Goal: Task Accomplishment & Management: Complete application form

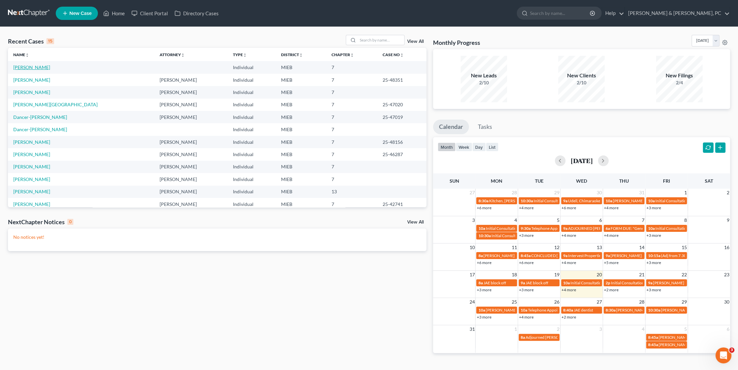
click at [38, 67] on link "[PERSON_NAME]" at bounding box center [31, 67] width 37 height 6
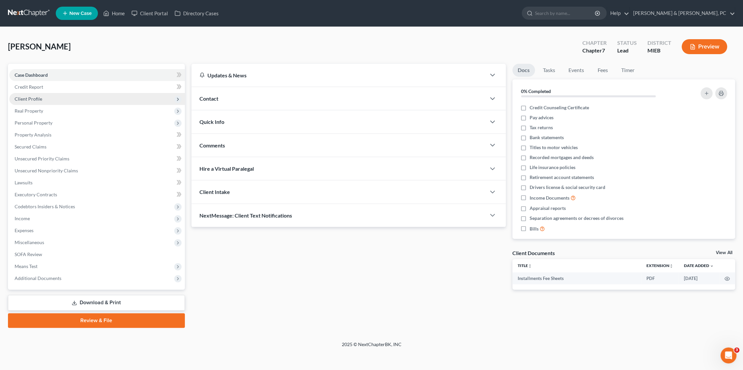
click at [42, 99] on span "Client Profile" at bounding box center [97, 99] width 176 height 12
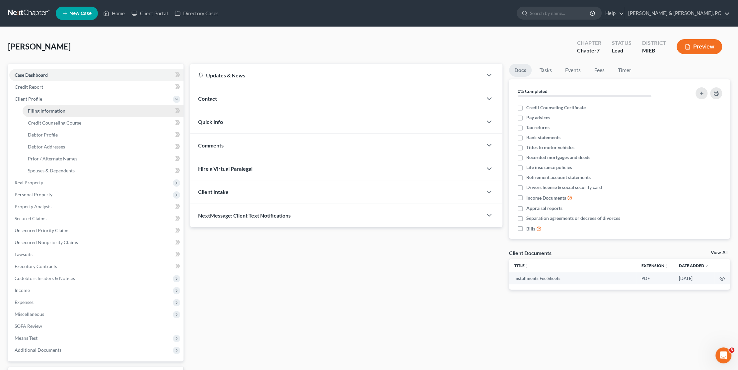
click at [46, 112] on span "Filing Information" at bounding box center [46, 111] width 37 height 6
select select "1"
select select "0"
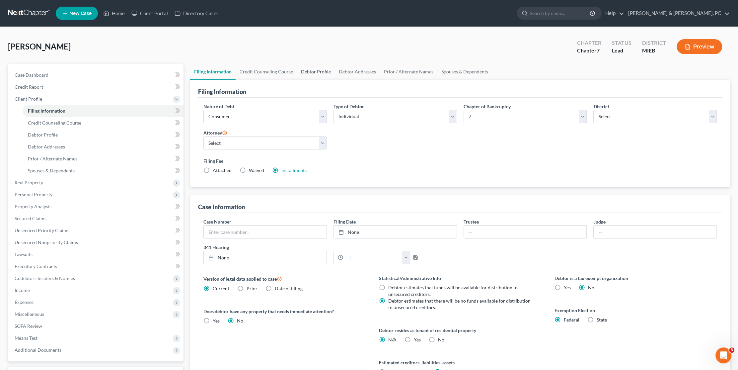
click at [307, 69] on link "Debtor Profile" at bounding box center [316, 72] width 38 height 16
select select "0"
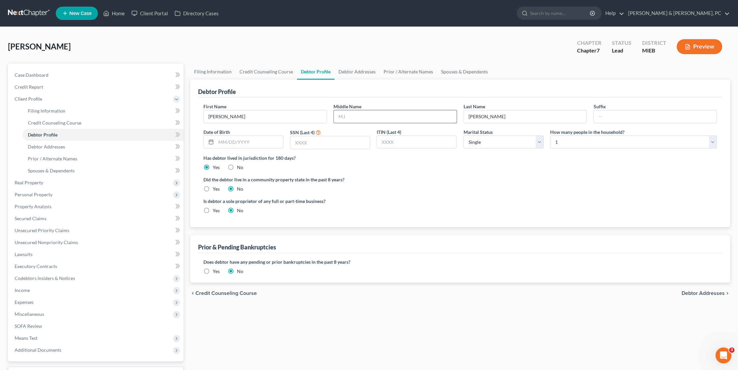
click at [371, 115] on input "text" at bounding box center [395, 116] width 123 height 13
type input "L"
click at [212, 67] on link "Filing Information" at bounding box center [212, 72] width 45 height 16
select select "1"
select select "0"
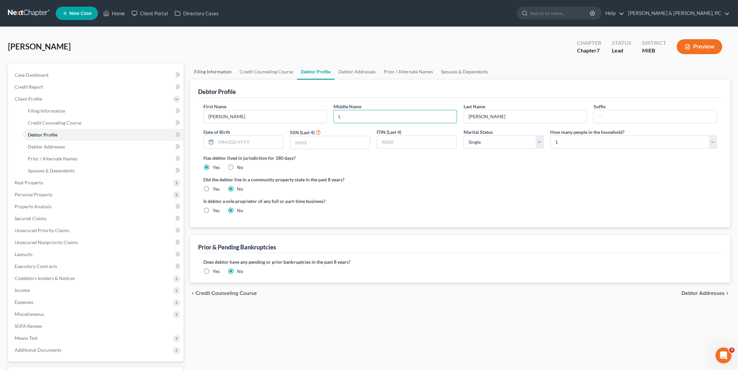
select select "0"
select select "40"
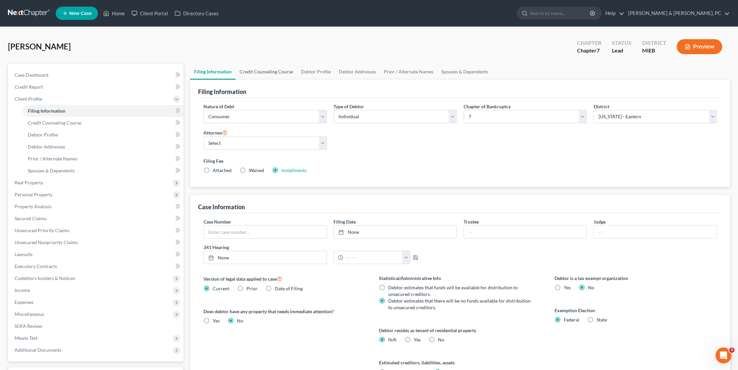
click at [274, 72] on link "Credit Counseling Course" at bounding box center [266, 72] width 61 height 16
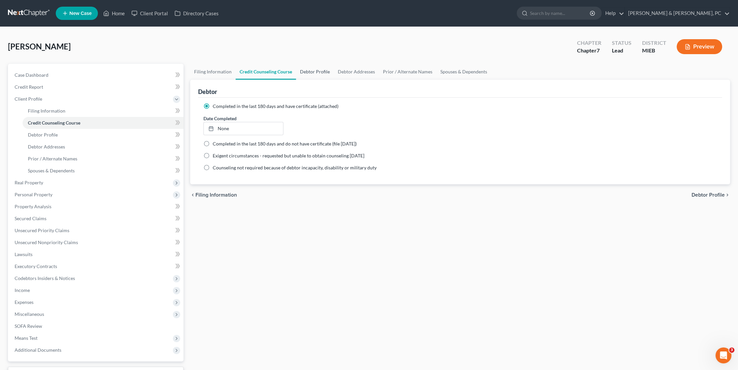
click at [316, 76] on link "Debtor Profile" at bounding box center [315, 72] width 38 height 16
select select "0"
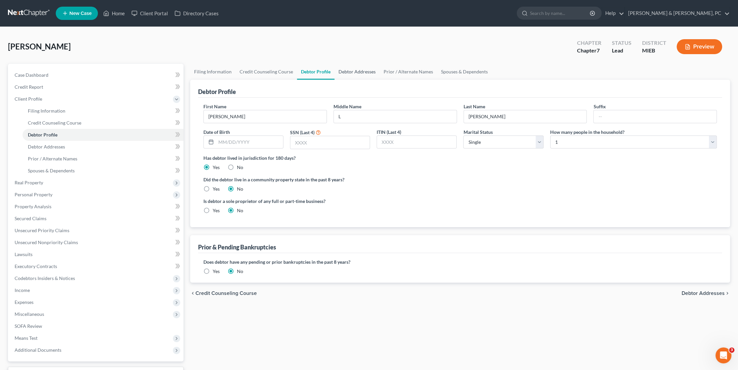
click at [362, 71] on link "Debtor Addresses" at bounding box center [356, 72] width 45 height 16
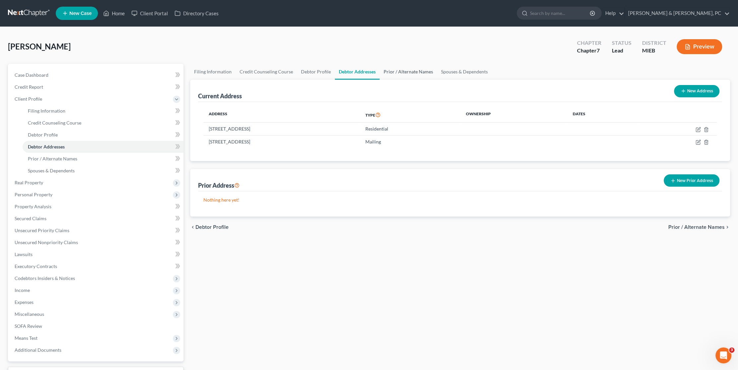
click at [394, 72] on link "Prior / Alternate Names" at bounding box center [408, 72] width 57 height 16
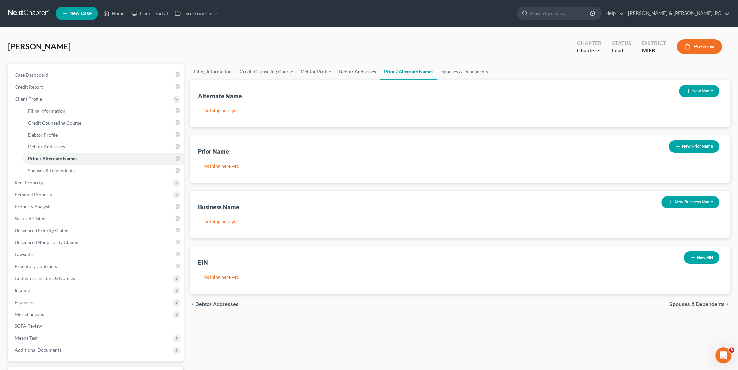
click at [347, 68] on link "Debtor Addresses" at bounding box center [357, 72] width 45 height 16
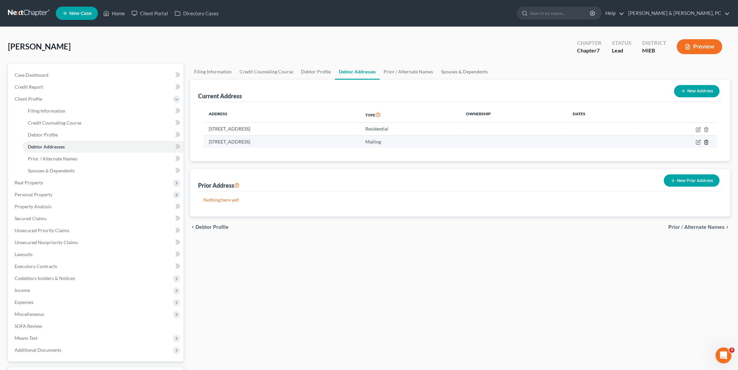
click at [707, 142] on icon "button" at bounding box center [705, 142] width 3 height 4
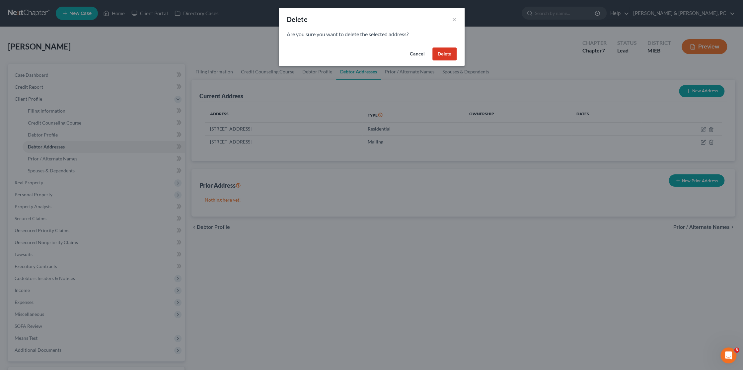
click at [446, 50] on button "Delete" at bounding box center [444, 53] width 24 height 13
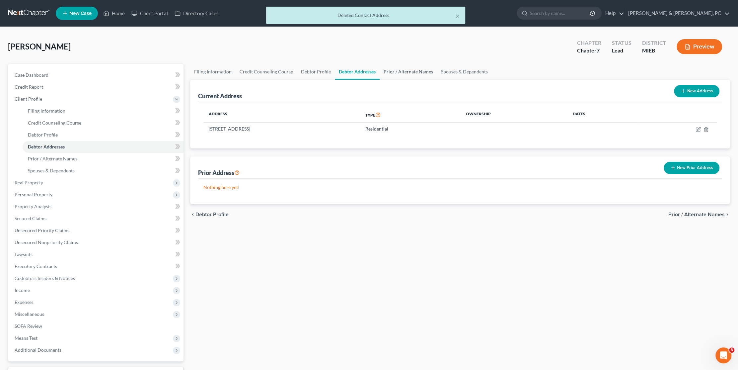
click at [405, 74] on link "Prior / Alternate Names" at bounding box center [408, 72] width 57 height 16
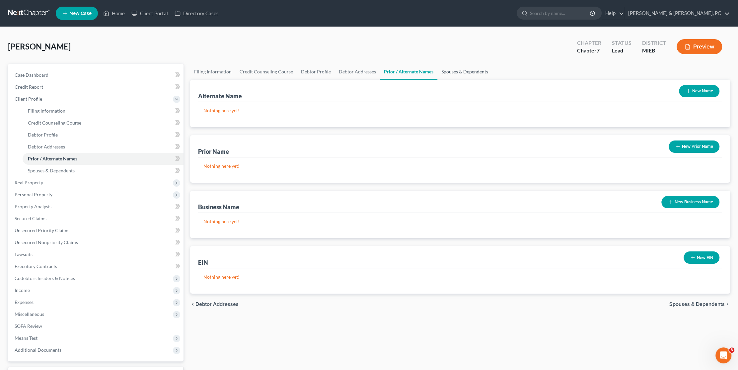
click at [456, 75] on link "Spouses & Dependents" at bounding box center [464, 72] width 55 height 16
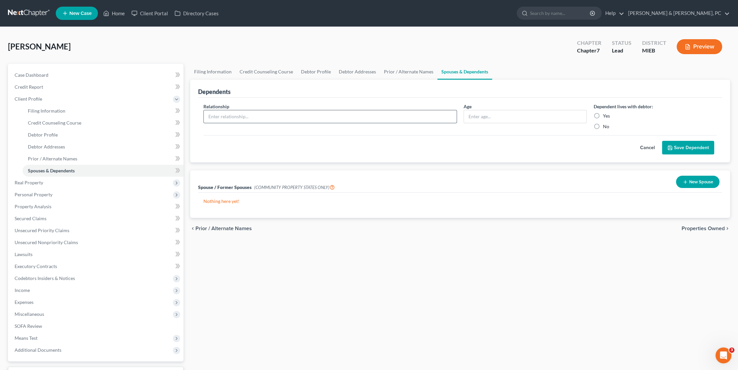
click at [273, 112] on input "text" at bounding box center [330, 116] width 253 height 13
type input "Daughter"
type input "10"
click at [605, 112] on input "Yes" at bounding box center [607, 114] width 4 height 4
radio input "true"
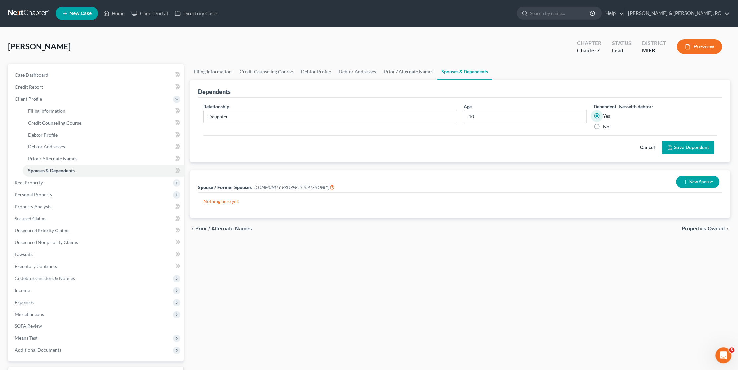
click at [679, 143] on button "Save Dependent" at bounding box center [688, 148] width 52 height 14
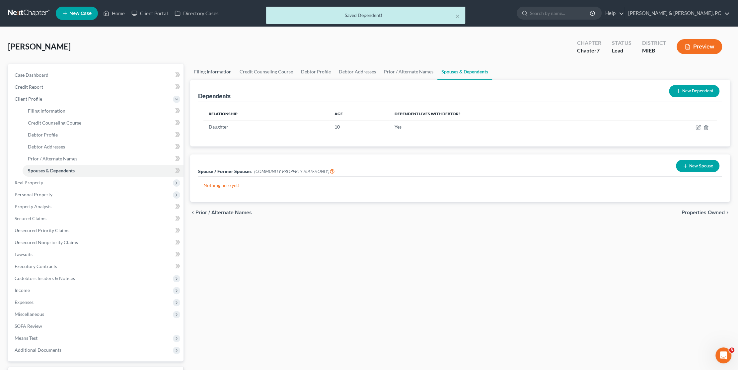
click at [224, 70] on link "Filing Information" at bounding box center [212, 72] width 45 height 16
select select "1"
select select "0"
select select "40"
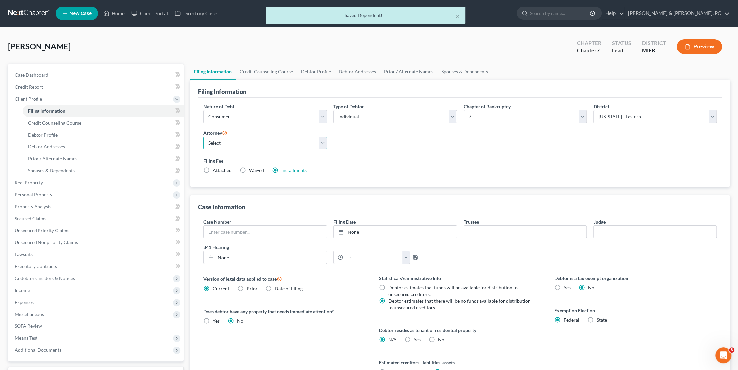
click at [292, 141] on select "Select [PERSON_NAME] - MIEB" at bounding box center [264, 142] width 123 height 13
select select "0"
click at [203, 136] on select "Select [PERSON_NAME] - MIEB" at bounding box center [264, 142] width 123 height 13
click at [271, 73] on link "Credit Counseling Course" at bounding box center [266, 72] width 61 height 16
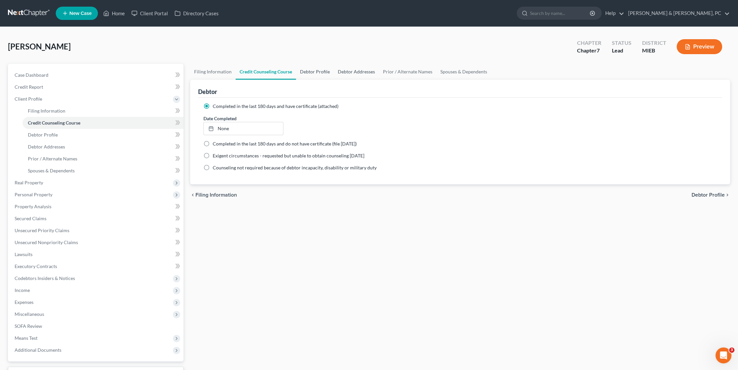
drag, startPoint x: 314, startPoint y: 71, endPoint x: 335, endPoint y: 76, distance: 22.5
click at [314, 71] on link "Debtor Profile" at bounding box center [315, 72] width 38 height 16
select select "0"
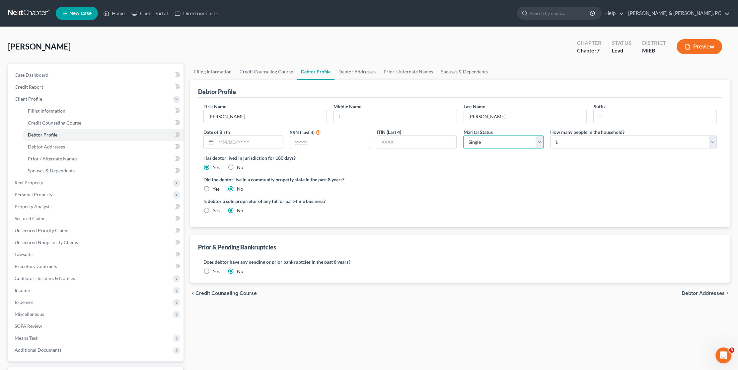
click at [514, 145] on select "Select Single Married Separated Divorced Widowed" at bounding box center [503, 141] width 80 height 13
select select "3"
click at [463, 135] on select "Select Single Married Separated Divorced Widowed" at bounding box center [503, 141] width 80 height 13
click at [510, 182] on label "Did the debtor live in a community property state in the past 8 years?" at bounding box center [459, 179] width 513 height 7
click at [568, 143] on select "Select 1 2 3 4 5 6 7 8 9 10 11 12 13 14 15 16 17 18 19 20" at bounding box center [633, 141] width 167 height 13
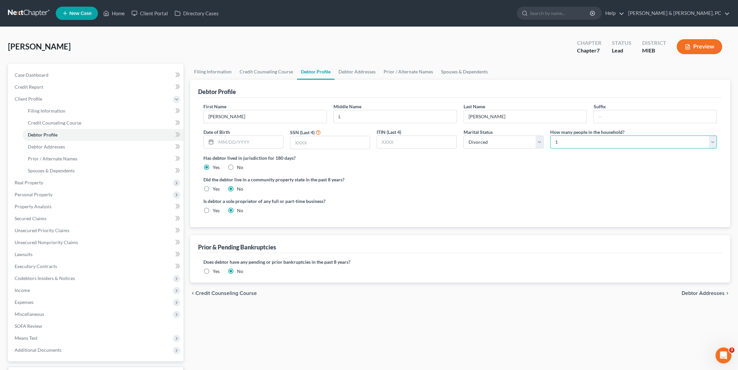
select select "1"
click at [550, 135] on select "Select 1 2 3 4 5 6 7 8 9 10 11 12 13 14 15 16 17 18 19 20" at bounding box center [633, 141] width 167 height 13
click at [523, 180] on label "Did the debtor live in a community property state in the past 8 years?" at bounding box center [459, 179] width 513 height 7
click at [450, 167] on div "Has debtor lived in jurisdiction for 180 days? Yes No Debtor must reside in jur…" at bounding box center [459, 162] width 513 height 16
click at [317, 141] on input "text" at bounding box center [329, 142] width 79 height 13
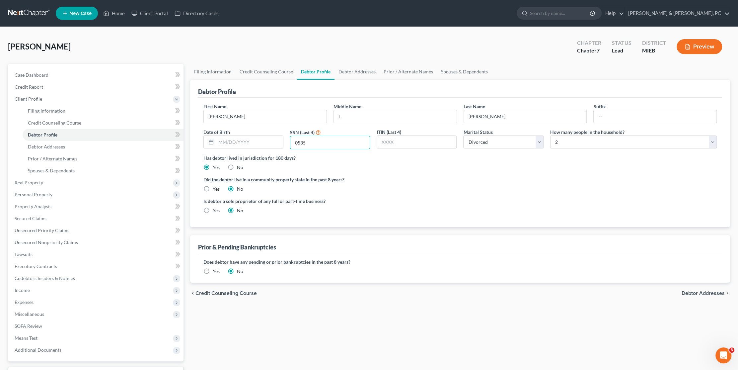
type input "0535"
click at [36, 195] on span "Personal Property" at bounding box center [34, 194] width 38 height 6
click at [44, 135] on span "Vehicles Owned" at bounding box center [44, 135] width 33 height 6
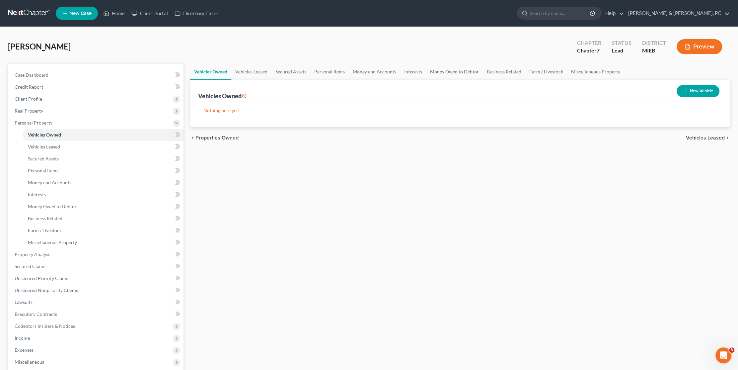
click at [702, 91] on button "New Vehicle" at bounding box center [698, 91] width 43 height 12
select select "0"
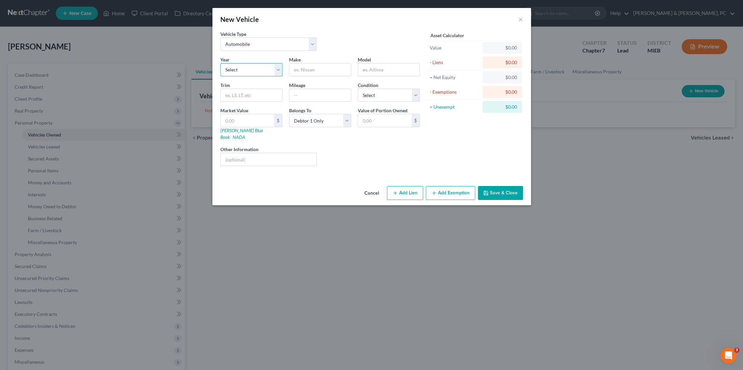
click at [239, 67] on select "Select 2026 2025 2024 2023 2022 2021 2020 2019 2018 2017 2016 2015 2014 2013 20…" at bounding box center [251, 69] width 62 height 13
select select "3"
click at [220, 63] on select "Select 2026 2025 2024 2023 2022 2021 2020 2019 2018 2017 2016 2015 2014 2013 20…" at bounding box center [251, 69] width 62 height 13
click at [368, 186] on button "Cancel" at bounding box center [371, 192] width 25 height 13
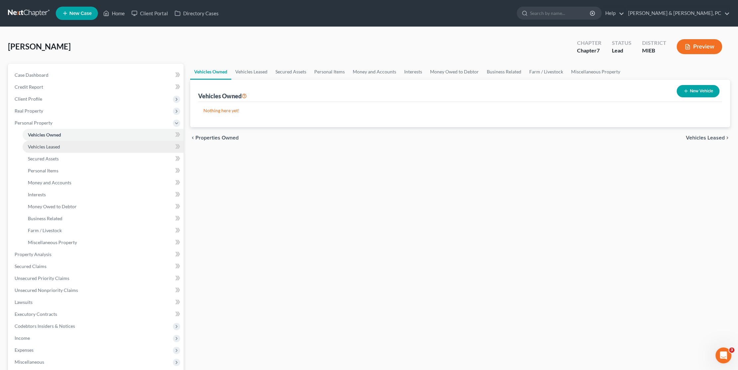
click at [58, 149] on link "Vehicles Leased" at bounding box center [103, 147] width 161 height 12
click at [694, 93] on button "New Vehicle Leased" at bounding box center [691, 91] width 58 height 12
select select "0"
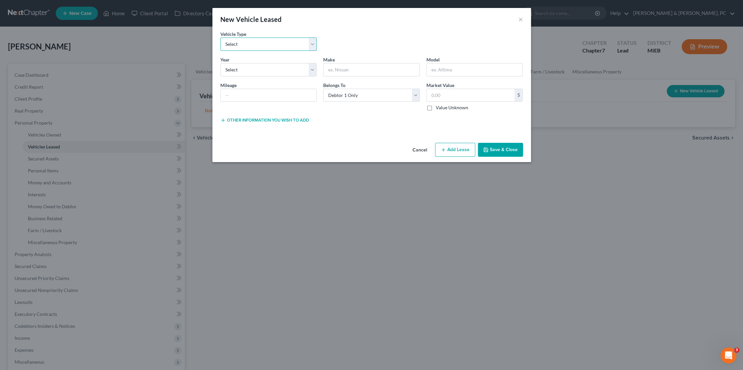
click at [258, 43] on select "Select Automobile Truck Trailer Watercraft Aircraft Motor Home Atv Other Vehicle" at bounding box center [268, 43] width 97 height 13
select select "0"
click at [220, 37] on select "Select Automobile Truck Trailer Watercraft Aircraft Motor Home Atv Other Vehicle" at bounding box center [268, 43] width 97 height 13
click at [256, 65] on select "Select 2026 2025 2024 2023 2022 2021 2020 2019 2018 2017 2016 2015 2014 2013 20…" at bounding box center [268, 69] width 97 height 13
select select "3"
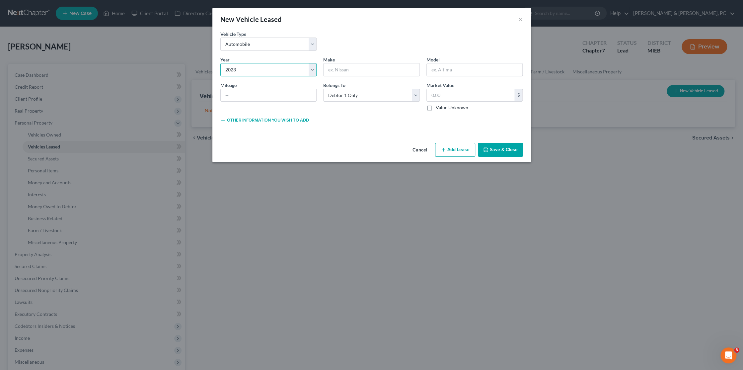
click at [220, 63] on select "Select 2026 2025 2024 2023 2022 2021 2020 2019 2018 2017 2016 2015 2014 2013 20…" at bounding box center [268, 69] width 97 height 13
click at [256, 91] on input "text" at bounding box center [269, 95] width 96 height 13
type input "17000"
click at [364, 70] on input "text" at bounding box center [372, 69] width 96 height 13
type input "Ford"
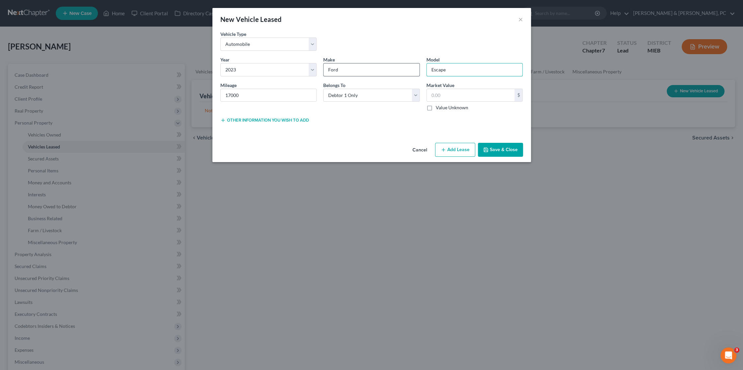
type input "Escape"
click at [273, 118] on button "Other information you wish to add" at bounding box center [264, 119] width 89 height 5
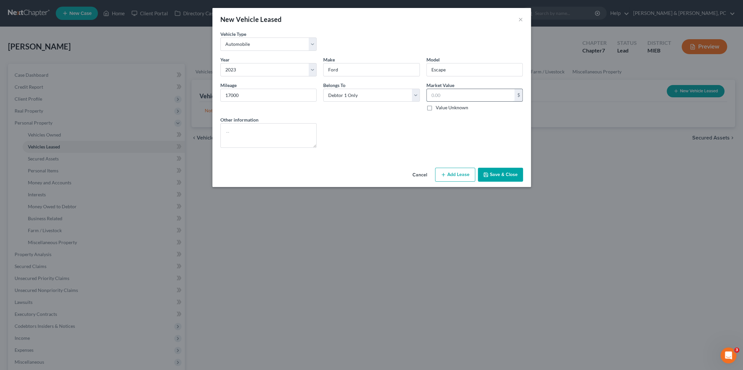
click at [459, 94] on input "text" at bounding box center [471, 95] width 88 height 13
drag, startPoint x: 455, startPoint y: 98, endPoint x: 459, endPoint y: 93, distance: 6.4
click at [455, 98] on input "text" at bounding box center [471, 95] width 88 height 13
type input "25,305"
click at [465, 175] on button "Add Lease" at bounding box center [455, 175] width 40 height 14
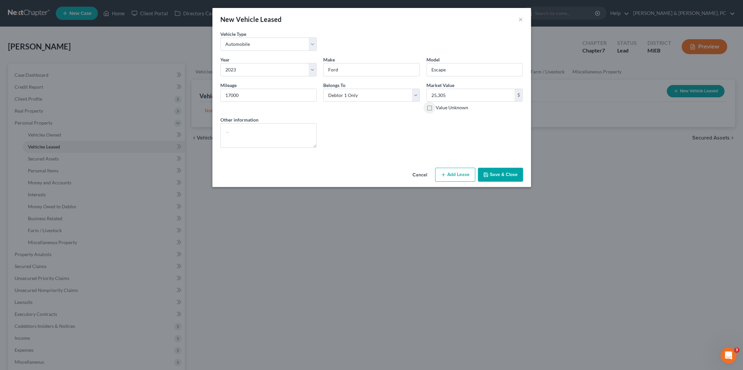
select select "0"
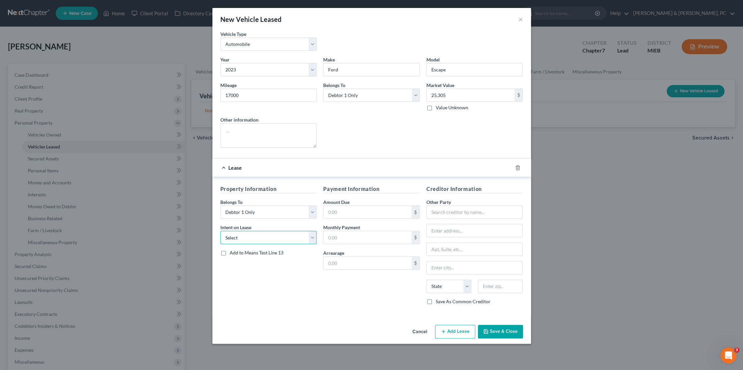
click at [251, 238] on select "Select None Assume Reject" at bounding box center [268, 237] width 97 height 13
select select "1"
click at [220, 231] on select "Select None Assume Reject" at bounding box center [268, 237] width 97 height 13
click at [335, 213] on input "text" at bounding box center [368, 212] width 88 height 13
click at [340, 214] on input "text" at bounding box center [368, 212] width 88 height 13
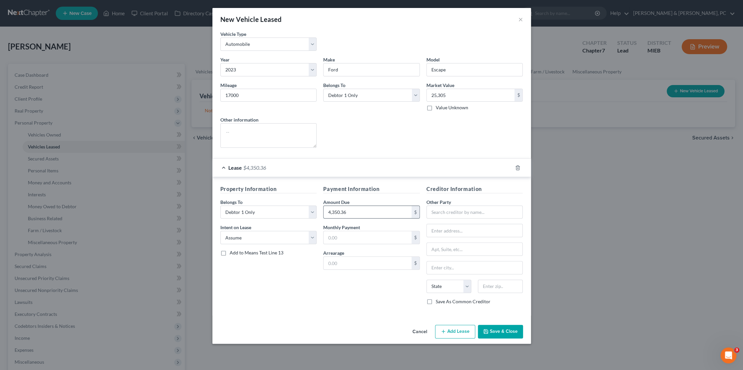
type input "4,350.36"
click at [337, 236] on input "text" at bounding box center [368, 237] width 88 height 13
drag, startPoint x: 354, startPoint y: 231, endPoint x: 357, endPoint y: 231, distance: 3.4
click at [354, 231] on input "384" at bounding box center [368, 237] width 88 height 13
type input "384.28"
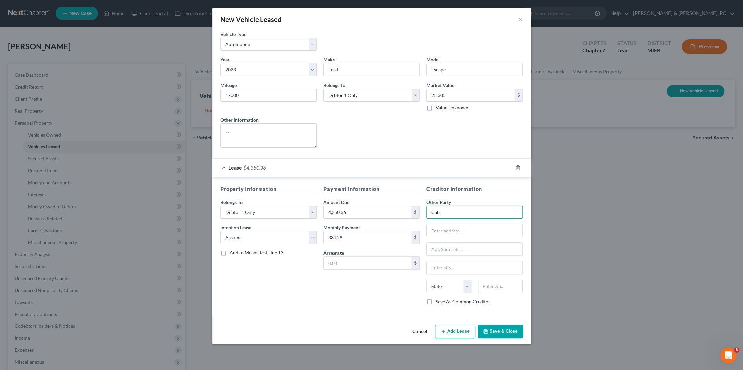
drag, startPoint x: 480, startPoint y: 218, endPoint x: 479, endPoint y: 207, distance: 10.7
click at [479, 207] on div "Cab" at bounding box center [474, 211] width 97 height 13
type input "Cab West LLC"
type input "PO Box 30201"
type input "77842"
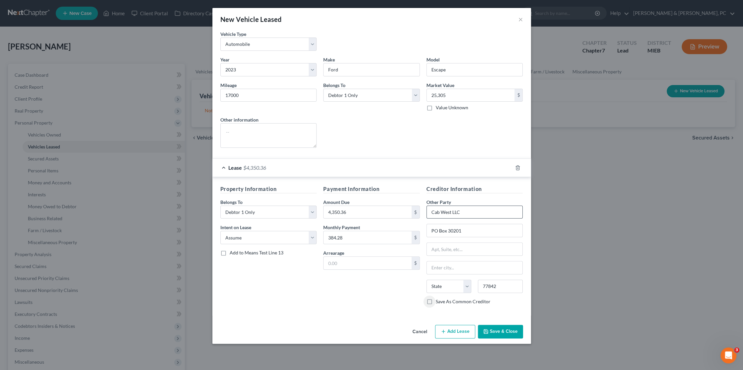
type input "[GEOGRAPHIC_DATA]"
select select "45"
